Goal: Task Accomplishment & Management: Manage account settings

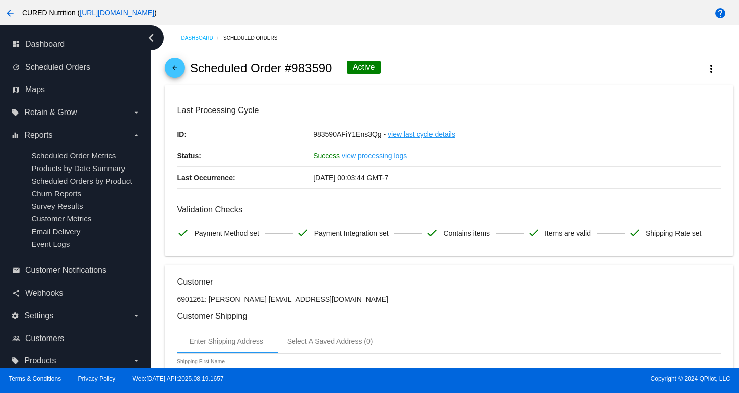
click at [169, 68] on mat-icon "arrow_back" at bounding box center [175, 70] width 12 height 12
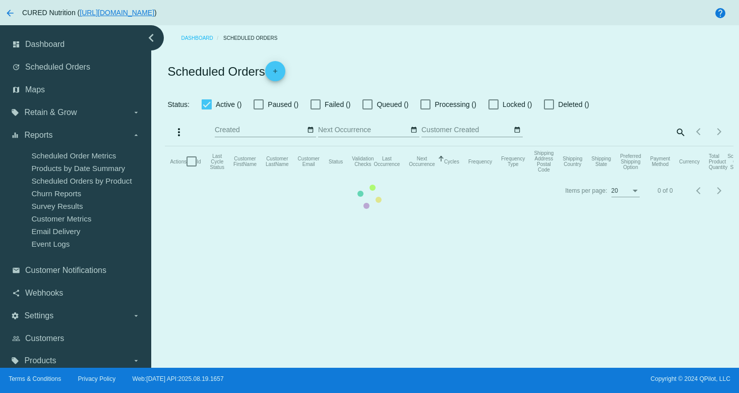
checkbox input "true"
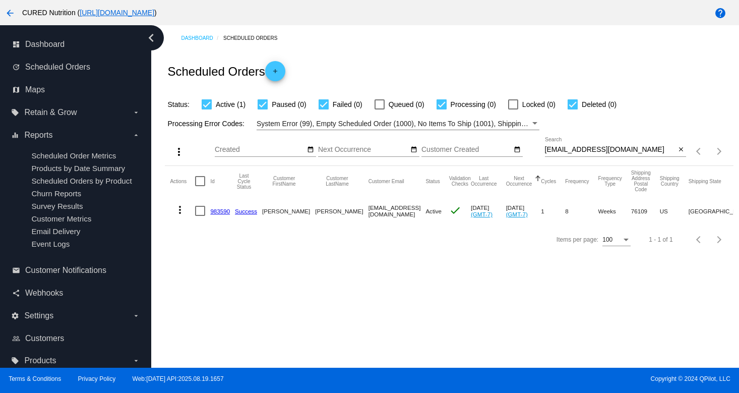
click at [580, 147] on input "[EMAIL_ADDRESS][DOMAIN_NAME]" at bounding box center [610, 150] width 131 height 8
paste input "snowamazing@hot"
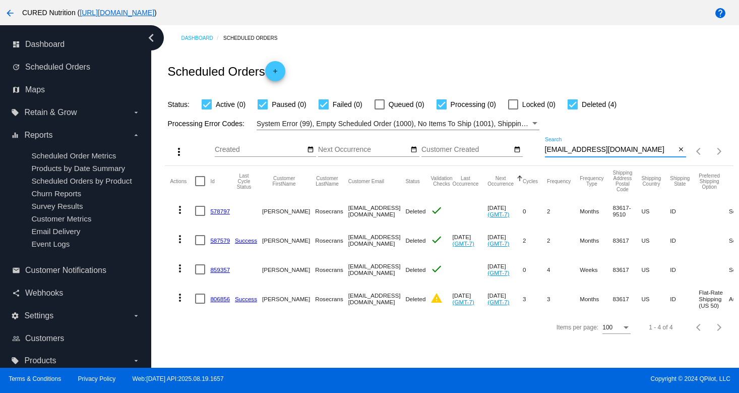
click at [590, 147] on input "[EMAIL_ADDRESS][DOMAIN_NAME]" at bounding box center [610, 150] width 131 height 8
paste input "cl154944@g"
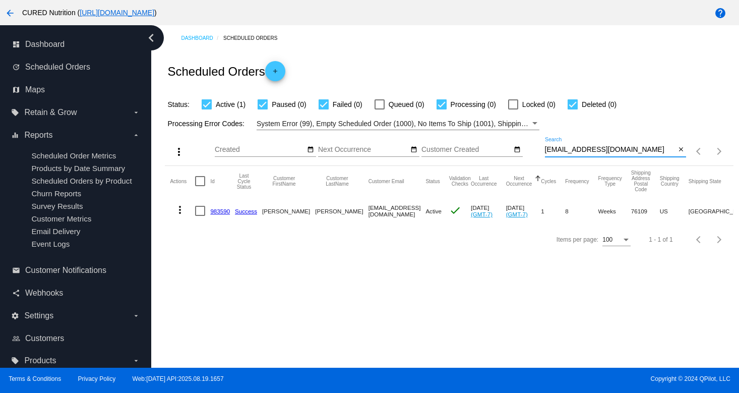
type input "[EMAIL_ADDRESS][DOMAIN_NAME]"
click at [218, 214] on link "983590" at bounding box center [220, 211] width 20 height 7
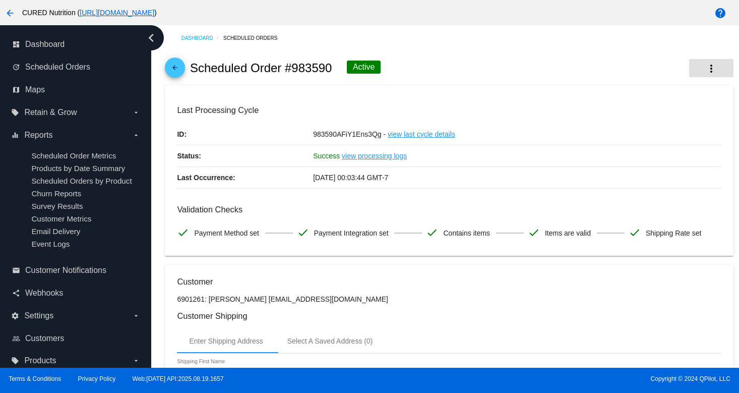
click at [706, 70] on mat-icon "more_vert" at bounding box center [712, 69] width 12 height 12
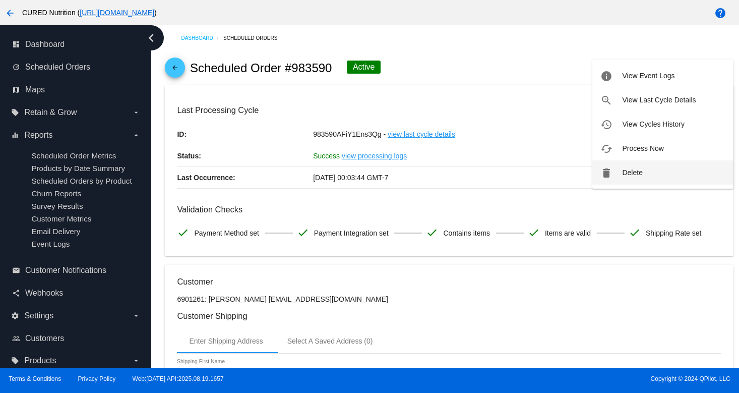
click at [654, 166] on button "delete Delete" at bounding box center [663, 172] width 141 height 24
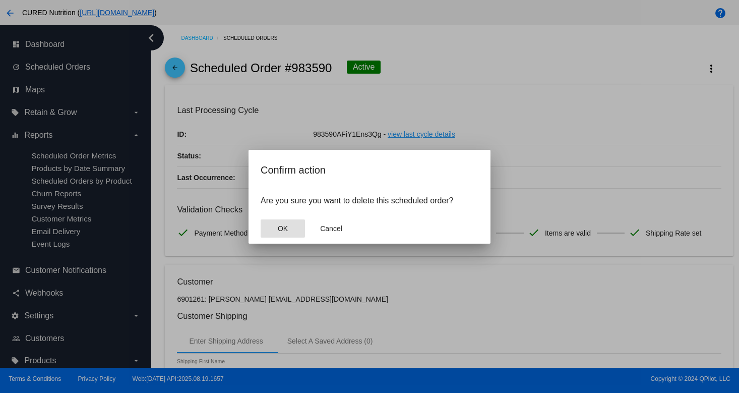
click at [294, 226] on button "OK" at bounding box center [283, 228] width 44 height 18
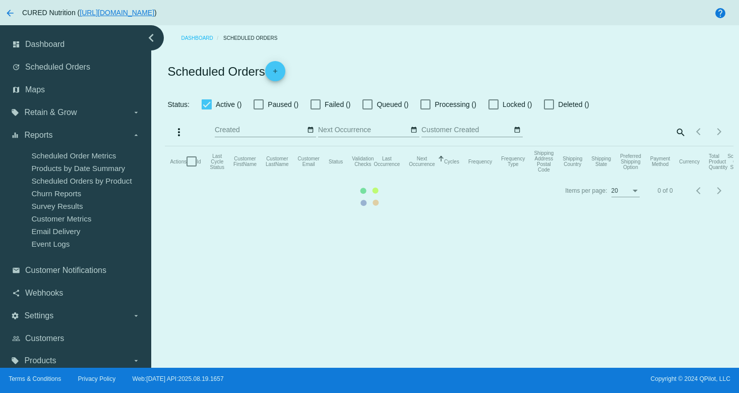
checkbox input "true"
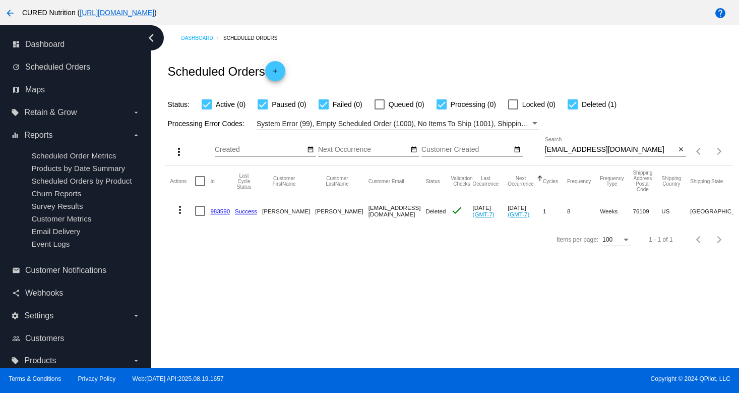
click at [213, 211] on link "983590" at bounding box center [220, 211] width 20 height 7
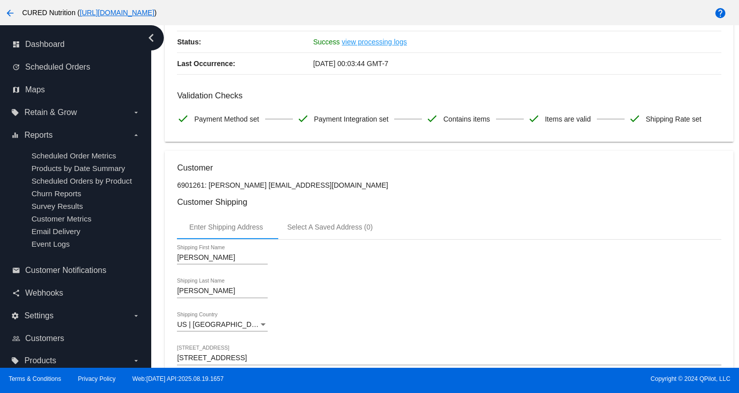
scroll to position [103, 0]
